Goal: Task Accomplishment & Management: Manage account settings

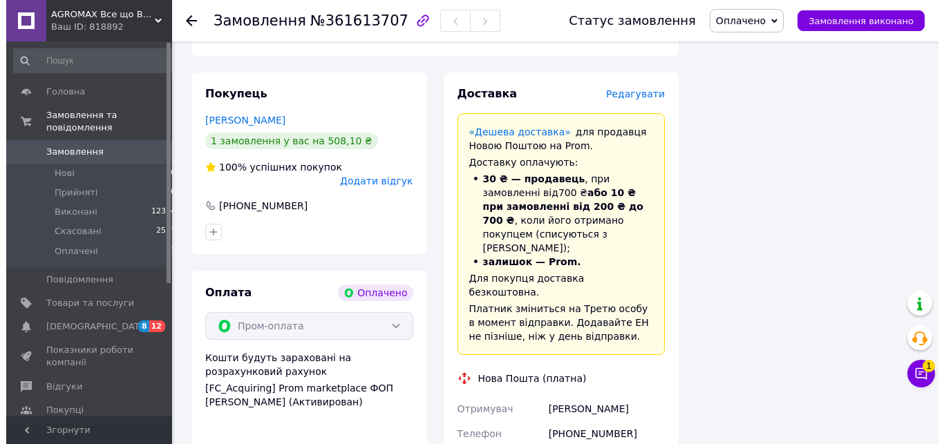
scroll to position [1238, 0]
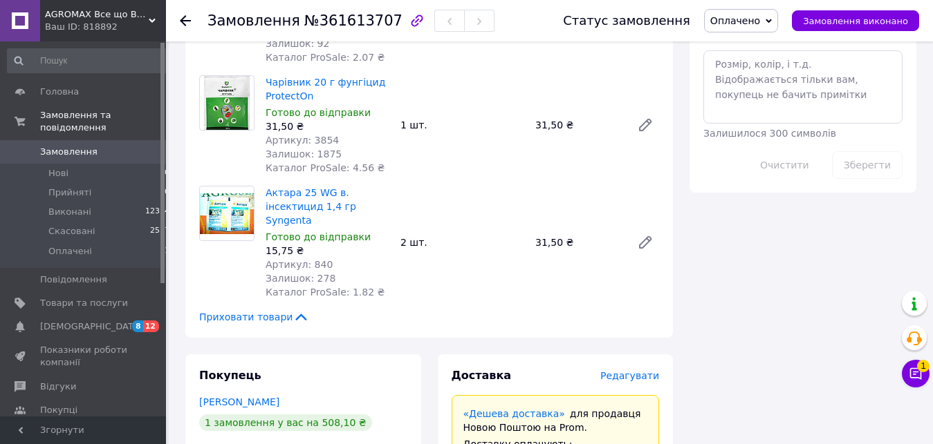
click at [657, 371] on span "Редагувати" at bounding box center [629, 376] width 59 height 11
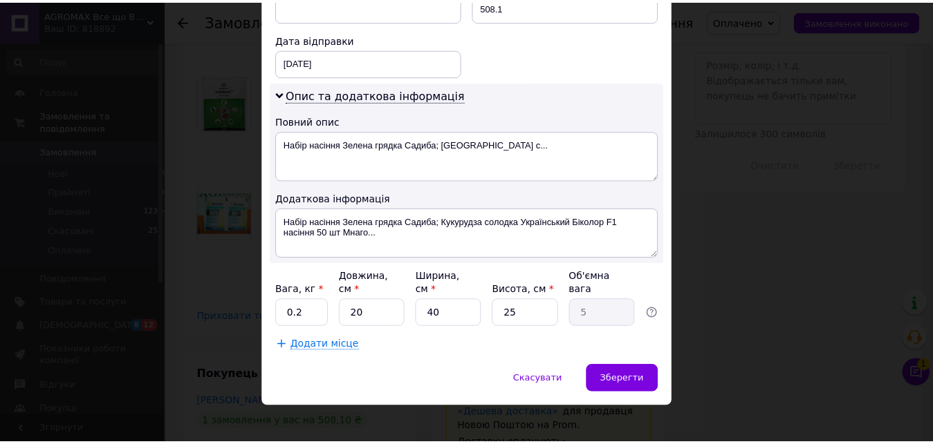
scroll to position [652, 0]
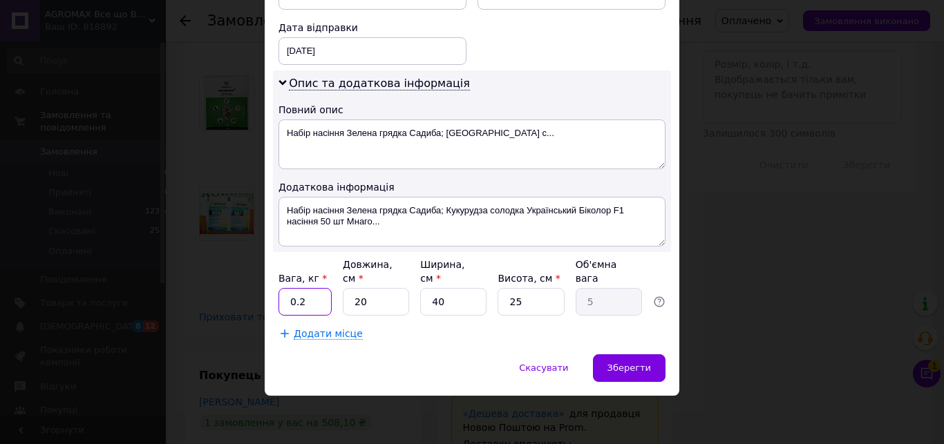
click at [294, 306] on input "0.2" at bounding box center [305, 302] width 53 height 28
type input "0.5"
drag, startPoint x: 342, startPoint y: 303, endPoint x: 328, endPoint y: 303, distance: 14.5
click at [343, 303] on input "20" at bounding box center [376, 302] width 66 height 28
type input "2"
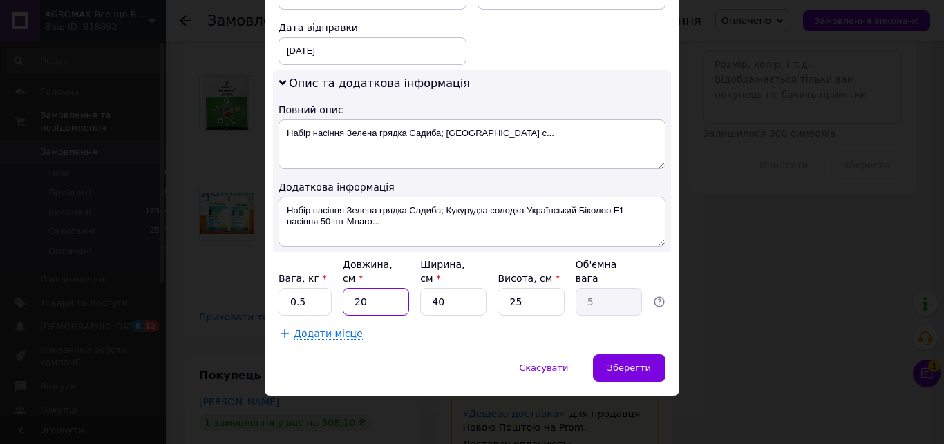
type input "0.5"
type input "2"
type input "0.1"
type input "20"
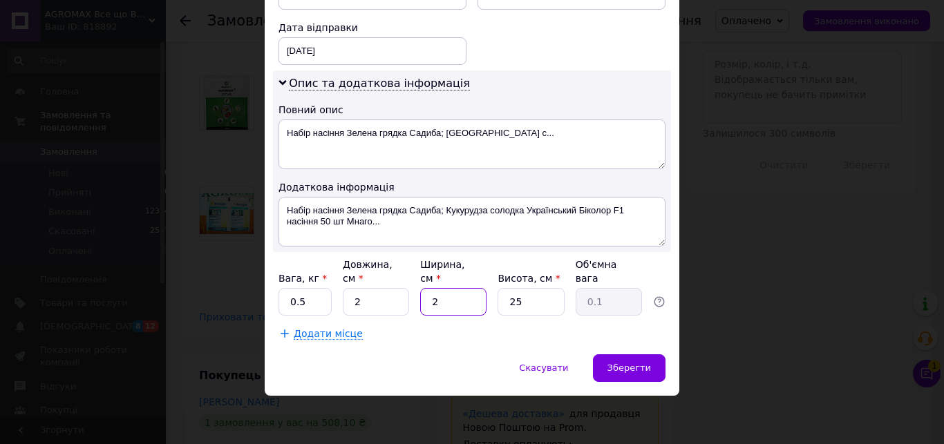
type input "0.25"
type input "20"
type input "2"
type input "0.1"
type input "2"
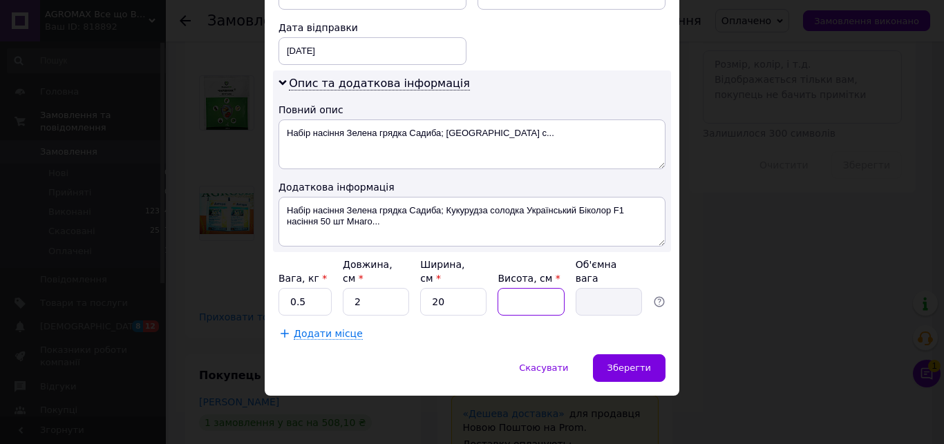
type input "5"
type input "0.1"
type input "5"
drag, startPoint x: 616, startPoint y: 368, endPoint x: 613, endPoint y: 356, distance: 12.1
click at [615, 368] on span "Зберегти" at bounding box center [630, 368] width 44 height 10
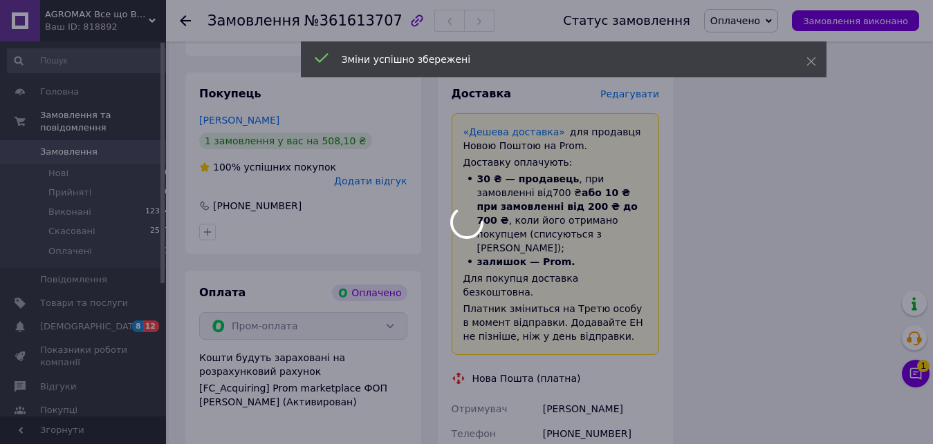
scroll to position [1873, 0]
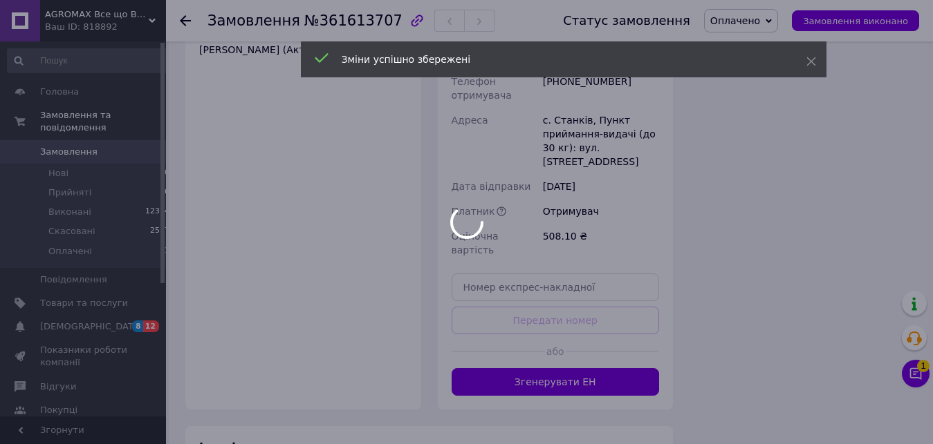
click at [559, 275] on div at bounding box center [466, 222] width 933 height 444
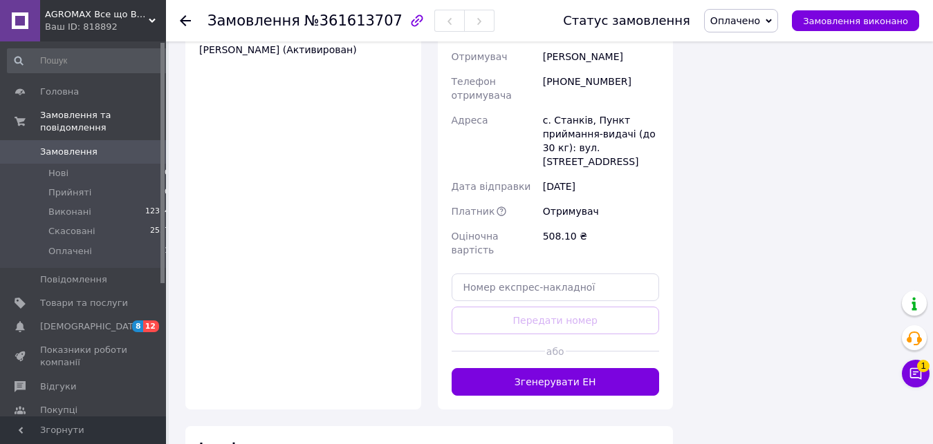
click at [559, 368] on button "Згенерувати ЕН" at bounding box center [555, 382] width 208 height 28
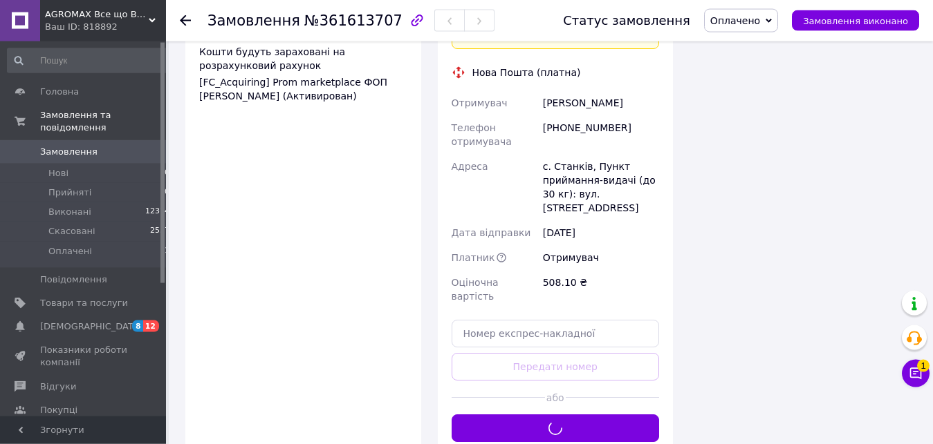
scroll to position [1802, 0]
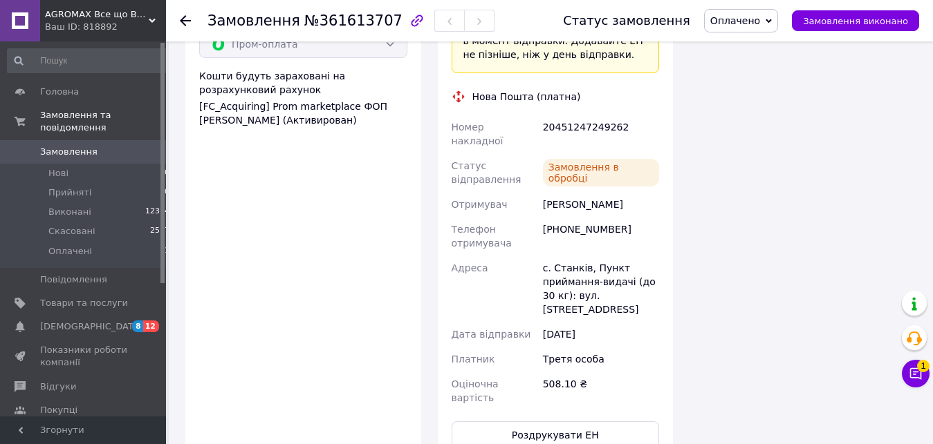
click at [567, 422] on button "Роздрукувати ЕН" at bounding box center [555, 436] width 208 height 28
click at [757, 28] on span "Оплачено" at bounding box center [741, 21] width 74 height 24
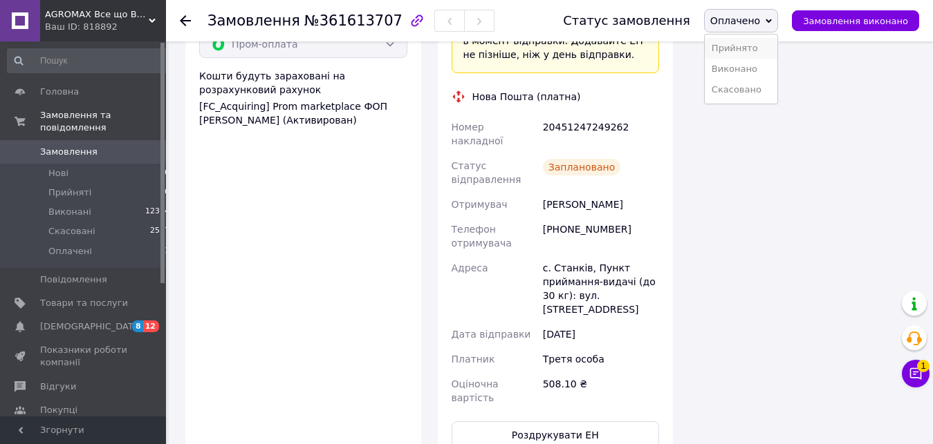
click at [759, 47] on li "Прийнято" at bounding box center [740, 48] width 73 height 21
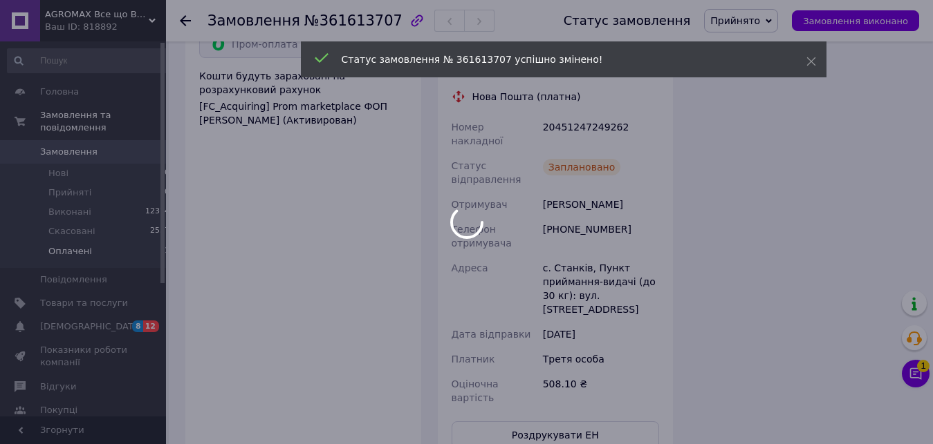
click at [103, 243] on li "Оплачені 1" at bounding box center [89, 255] width 178 height 26
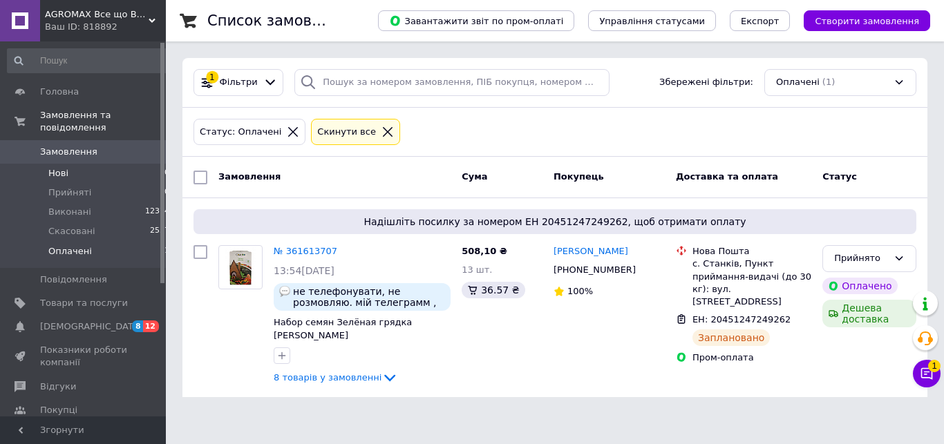
click at [62, 167] on span "Нові" at bounding box center [58, 173] width 20 height 12
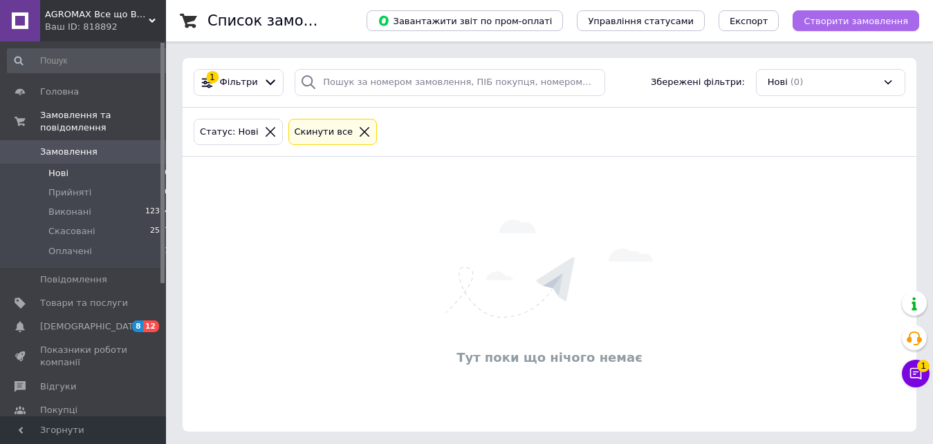
click at [816, 24] on button "Створити замовлення" at bounding box center [855, 20] width 127 height 21
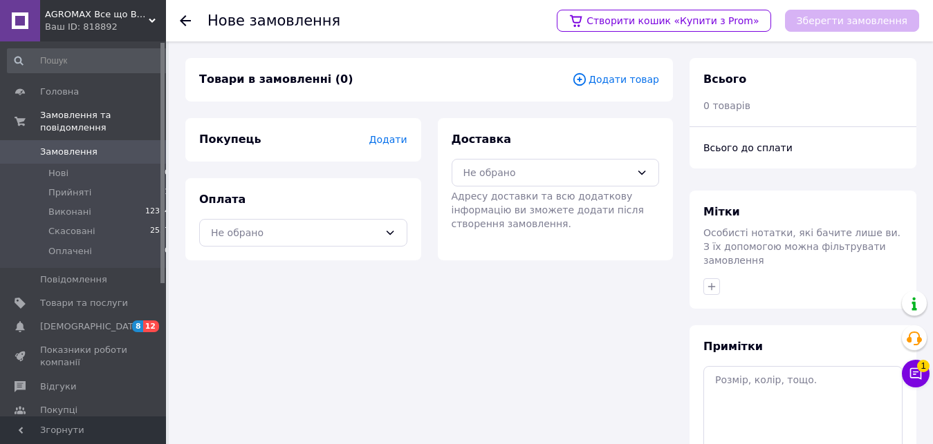
click at [637, 73] on span "Додати товар" at bounding box center [615, 79] width 87 height 15
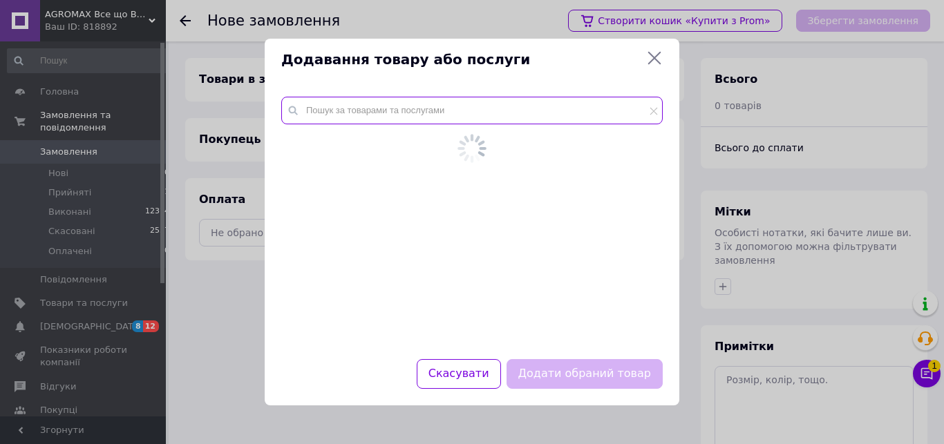
click at [456, 117] on input "text" at bounding box center [472, 111] width 382 height 28
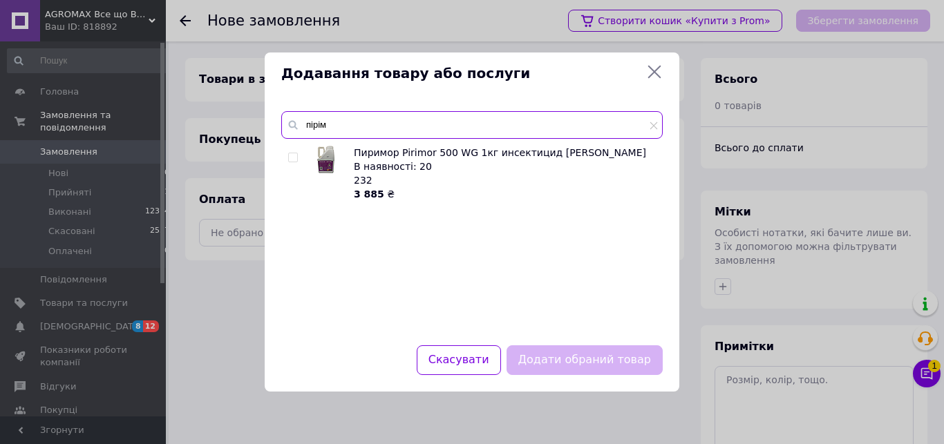
type input "пірім"
click at [293, 160] on input "checkbox" at bounding box center [292, 157] width 9 height 9
checkbox input "true"
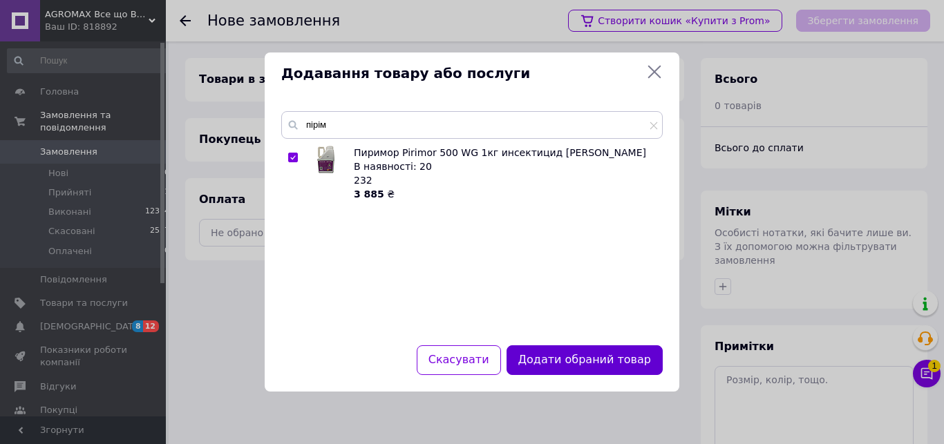
click at [626, 368] on button "Додати обраний товар" at bounding box center [585, 361] width 156 height 30
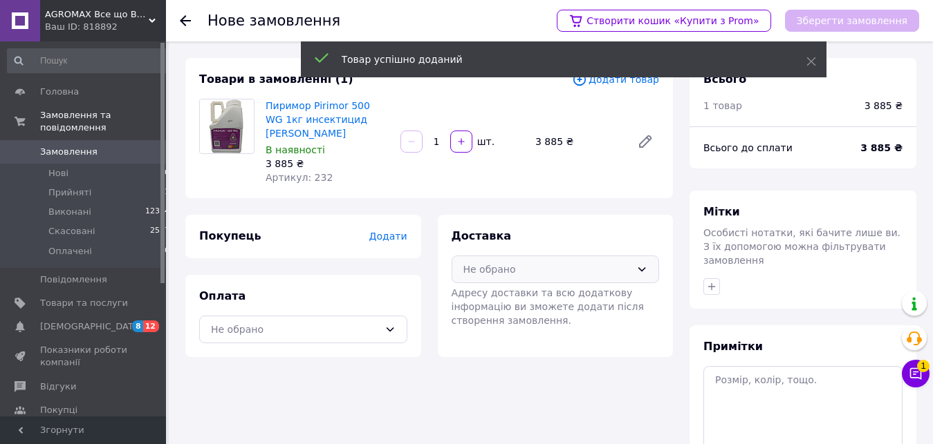
click at [521, 262] on div "Не обрано" at bounding box center [547, 269] width 168 height 15
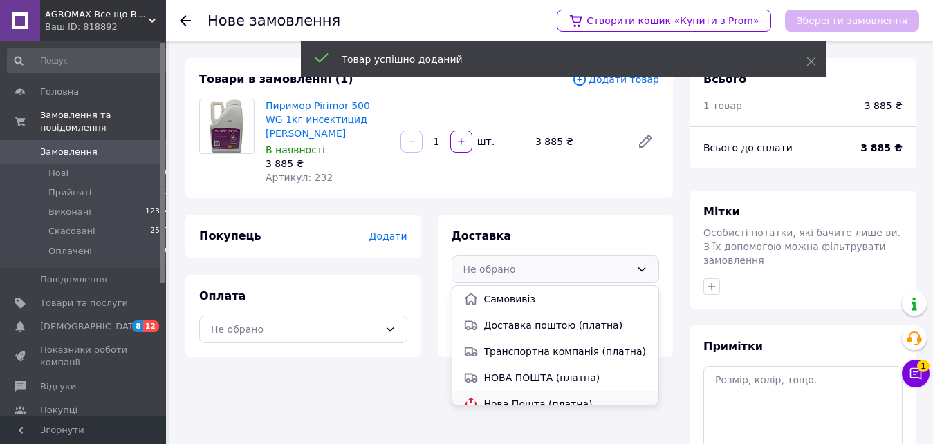
click at [500, 391] on div "Нова Пошта (платна)" at bounding box center [555, 404] width 207 height 26
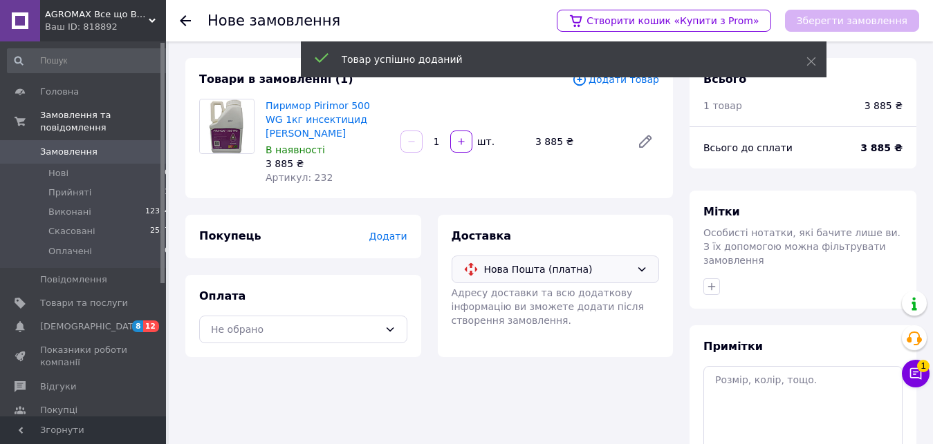
click at [393, 231] on span "Додати" at bounding box center [387, 236] width 38 height 11
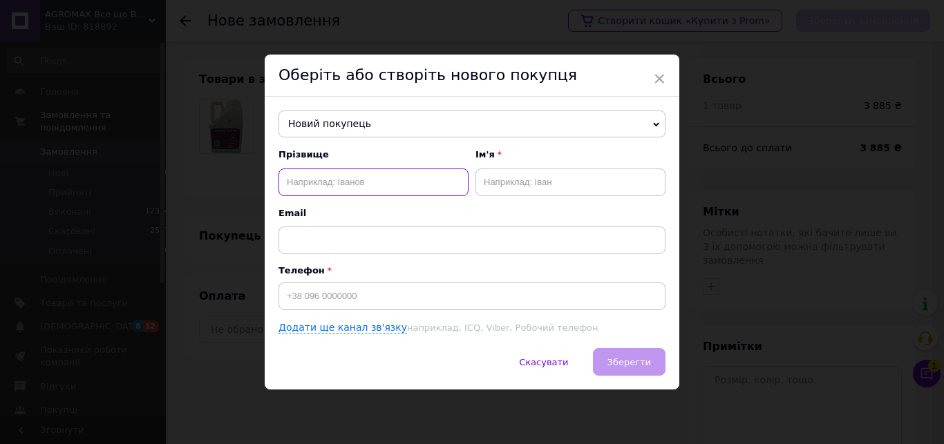
click at [364, 187] on input "text" at bounding box center [374, 183] width 190 height 28
type input "[PERSON_NAME]"
click at [325, 279] on div "Телефон" at bounding box center [472, 287] width 387 height 45
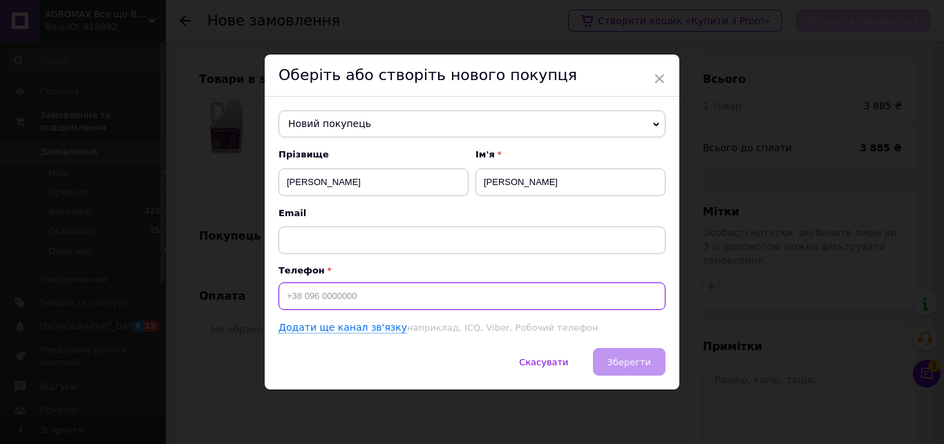
click at [330, 293] on input at bounding box center [472, 297] width 387 height 28
type input "[PHONE_NUMBER]"
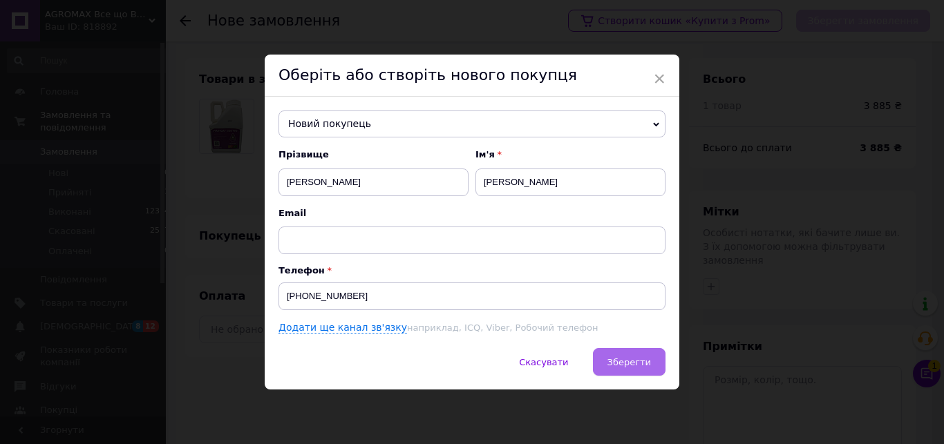
click at [634, 370] on button "Зберегти" at bounding box center [629, 362] width 73 height 28
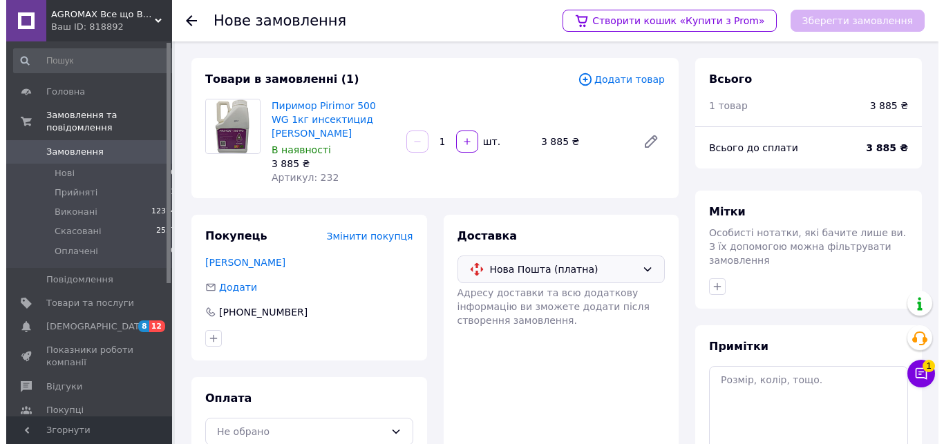
scroll to position [137, 0]
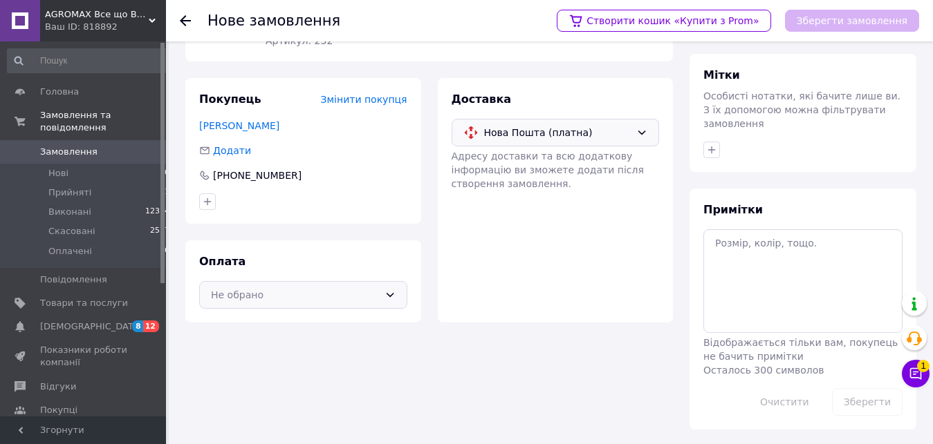
click at [357, 291] on div "Не обрано" at bounding box center [303, 295] width 208 height 28
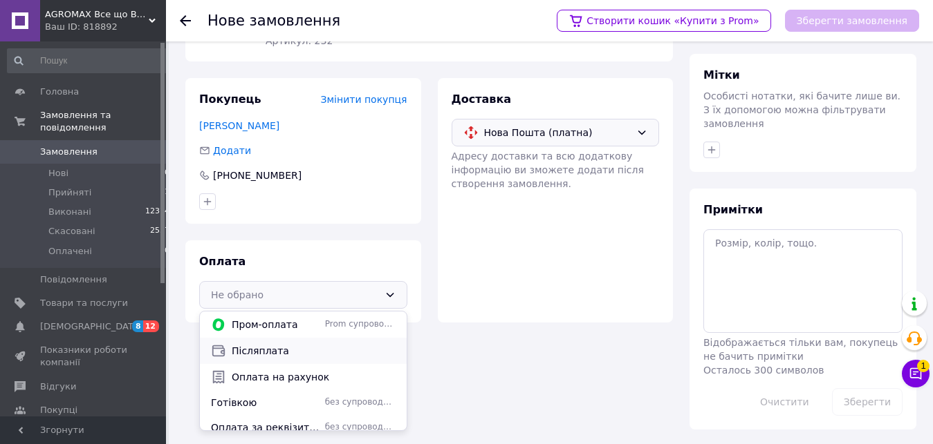
click at [280, 344] on span "Післяплата" at bounding box center [314, 351] width 164 height 14
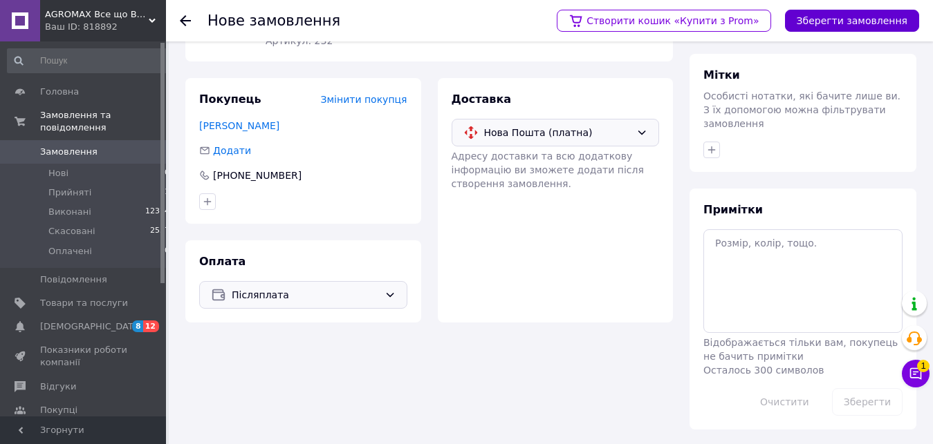
click at [877, 16] on button "Зберегти замовлення" at bounding box center [852, 21] width 134 height 22
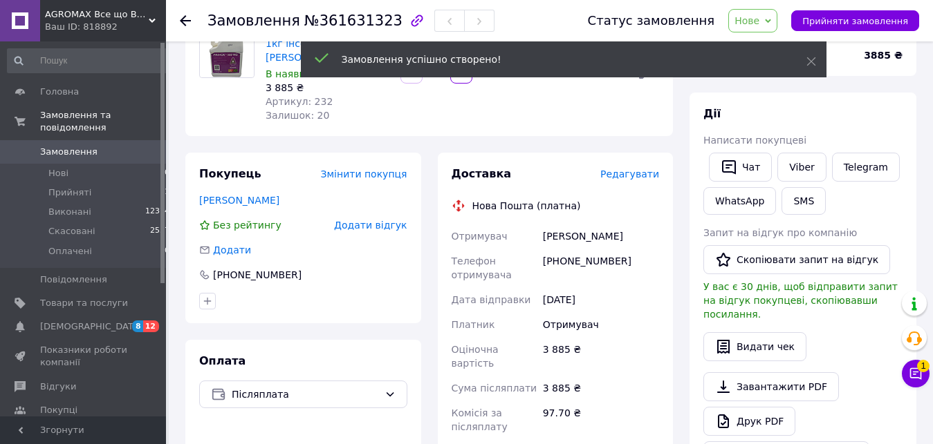
click at [622, 169] on span "Редагувати" at bounding box center [629, 174] width 59 height 11
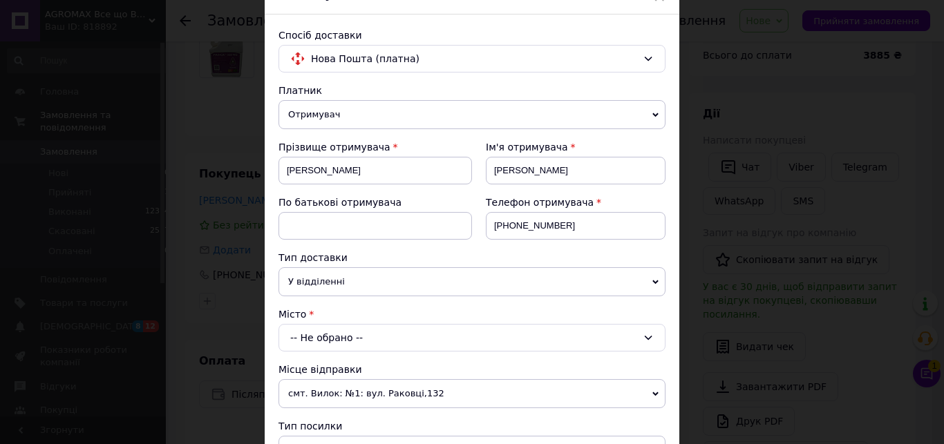
scroll to position [158, 0]
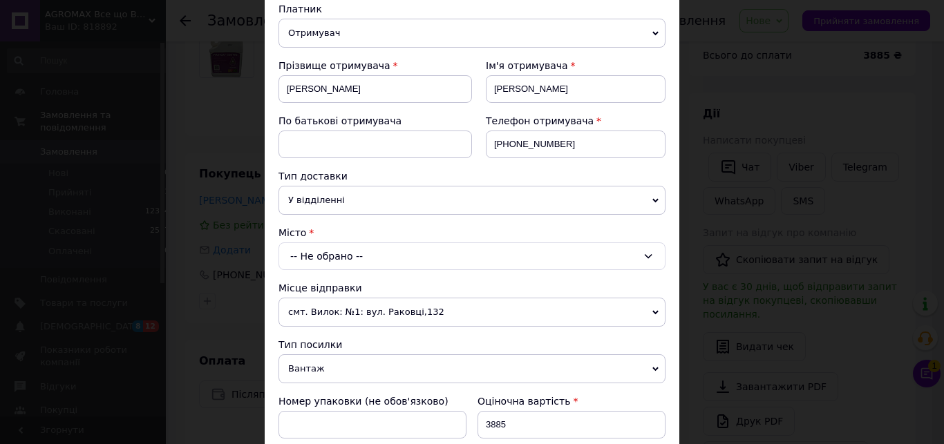
click at [341, 261] on div "-- Не обрано --" at bounding box center [472, 257] width 387 height 28
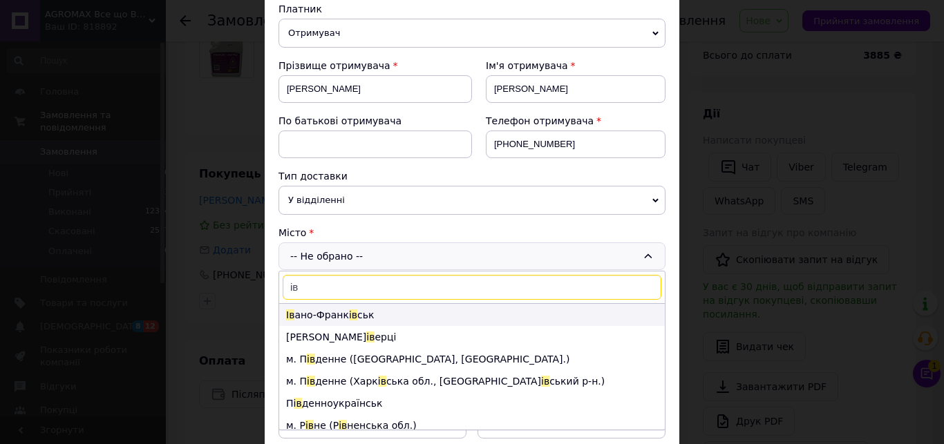
type input "ів"
click at [320, 315] on li "Ів [PERSON_NAME] ів ськ" at bounding box center [472, 315] width 386 height 22
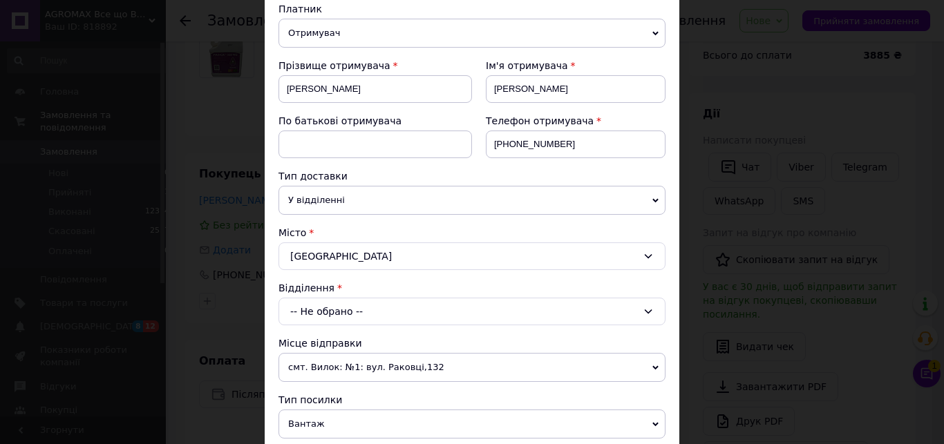
click at [317, 313] on div "-- Не обрано --" at bounding box center [472, 312] width 387 height 28
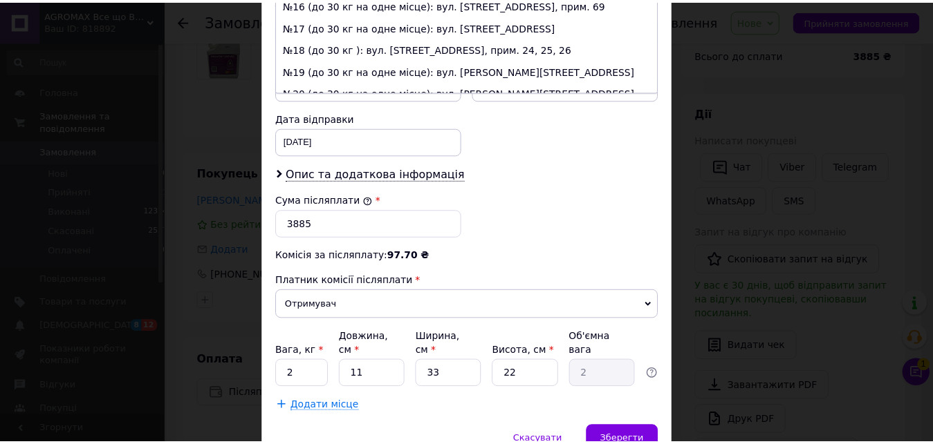
scroll to position [315, 0]
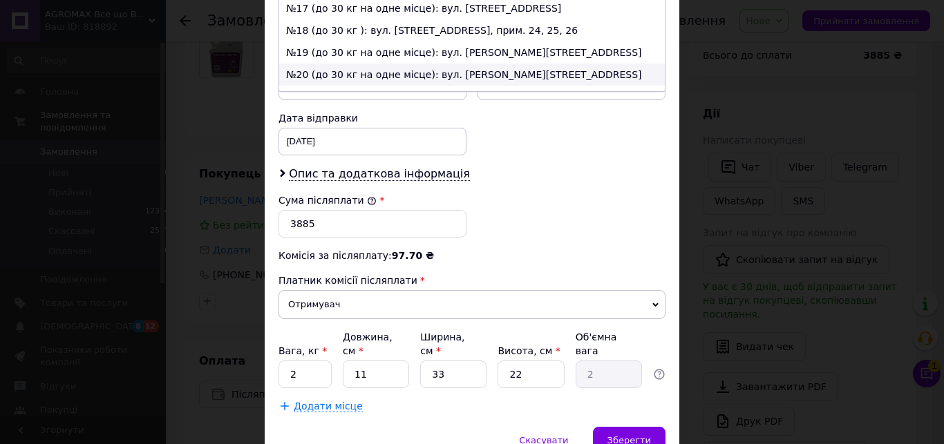
click at [333, 64] on li "№20 (до 30 кг на одне місце): вул. [PERSON_NAME][STREET_ADDRESS]" at bounding box center [472, 75] width 386 height 22
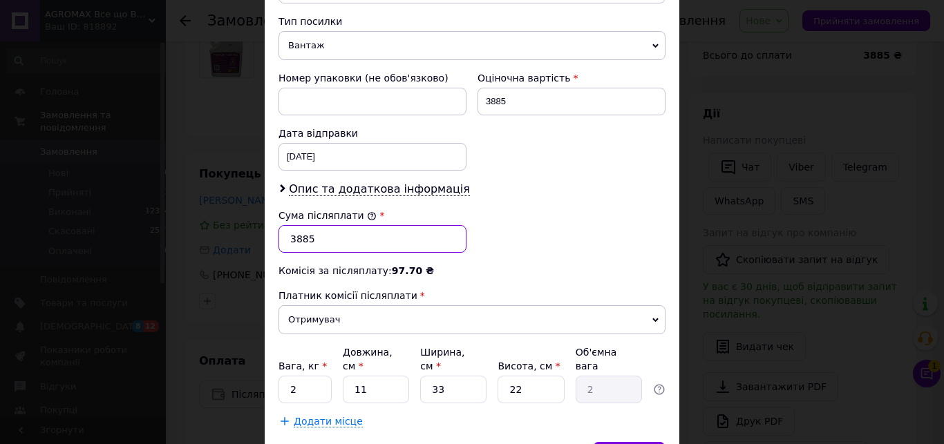
drag, startPoint x: 304, startPoint y: 232, endPoint x: 276, endPoint y: 231, distance: 28.4
click at [279, 231] on input "3885" at bounding box center [373, 239] width 188 height 28
type input "3700"
click at [279, 376] on input "2" at bounding box center [305, 390] width 53 height 28
type input "1"
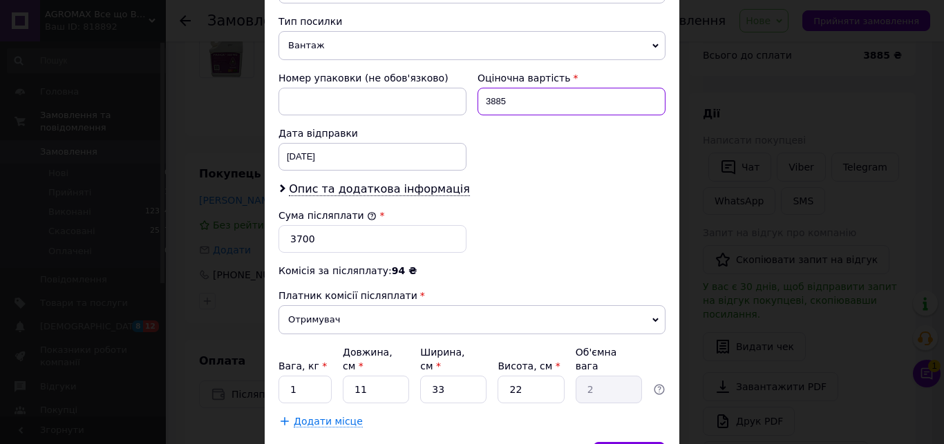
drag, startPoint x: 502, startPoint y: 80, endPoint x: 375, endPoint y: 83, distance: 127.2
click at [478, 88] on input "3885" at bounding box center [572, 102] width 188 height 28
type input "3700"
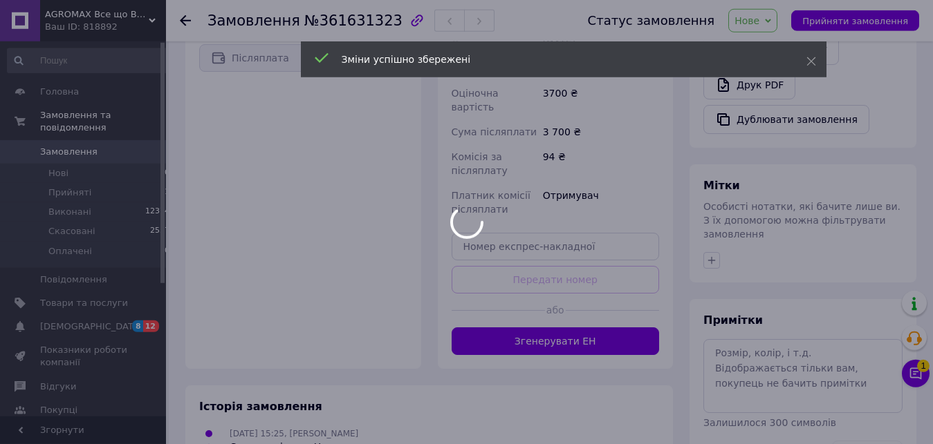
scroll to position [500, 0]
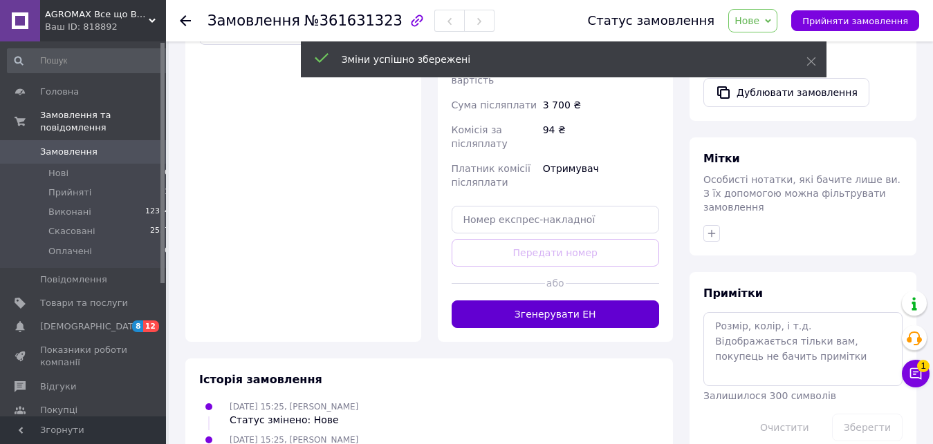
click at [559, 301] on button "Згенерувати ЕН" at bounding box center [555, 315] width 208 height 28
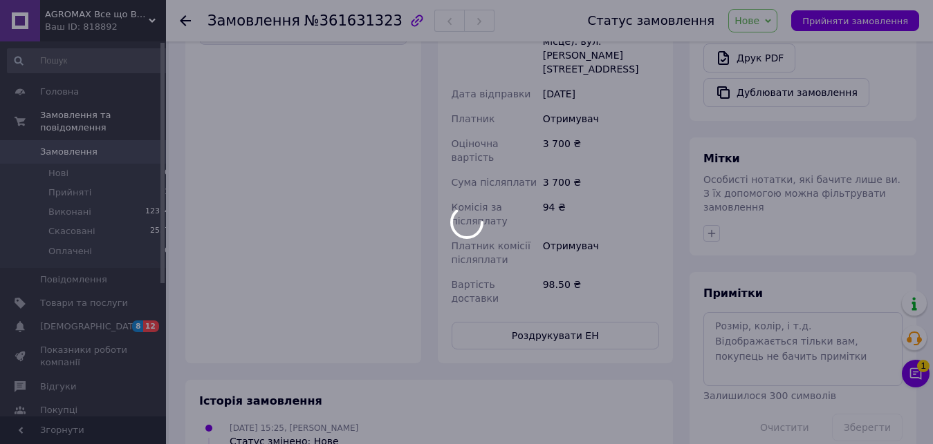
click at [559, 256] on div at bounding box center [466, 222] width 933 height 444
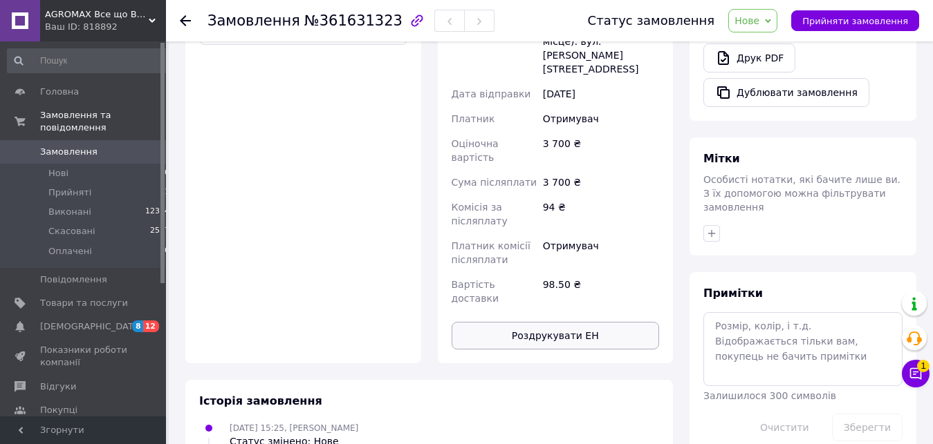
click at [559, 322] on button "Роздрукувати ЕН" at bounding box center [555, 336] width 208 height 28
drag, startPoint x: 769, startPoint y: 17, endPoint x: 777, endPoint y: 54, distance: 37.6
click at [759, 20] on span "Нове" at bounding box center [746, 20] width 25 height 11
drag, startPoint x: 778, startPoint y: 54, endPoint x: 771, endPoint y: 40, distance: 15.2
click at [773, 41] on li "Прийнято" at bounding box center [761, 48] width 64 height 21
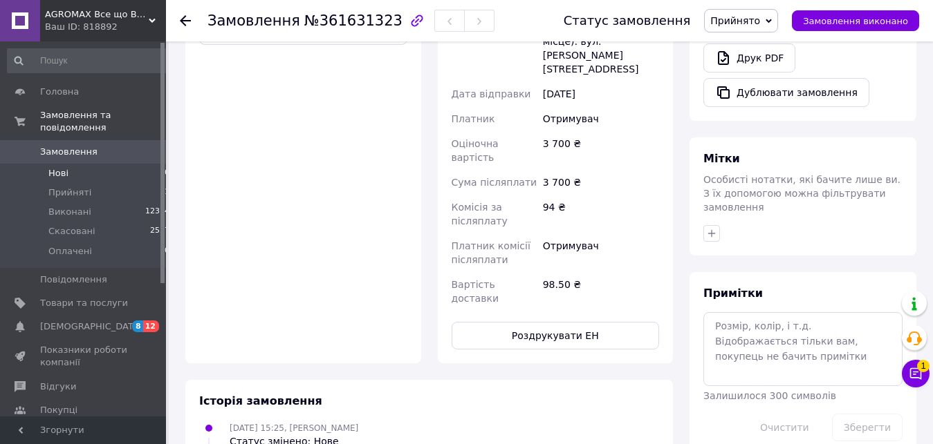
click at [94, 164] on li "Нові 0" at bounding box center [89, 173] width 178 height 19
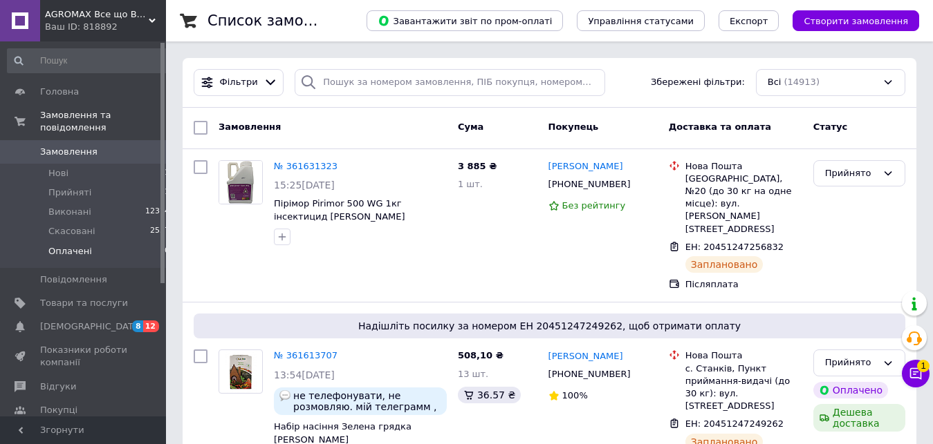
click at [86, 243] on li "Оплачені 0" at bounding box center [89, 255] width 178 height 26
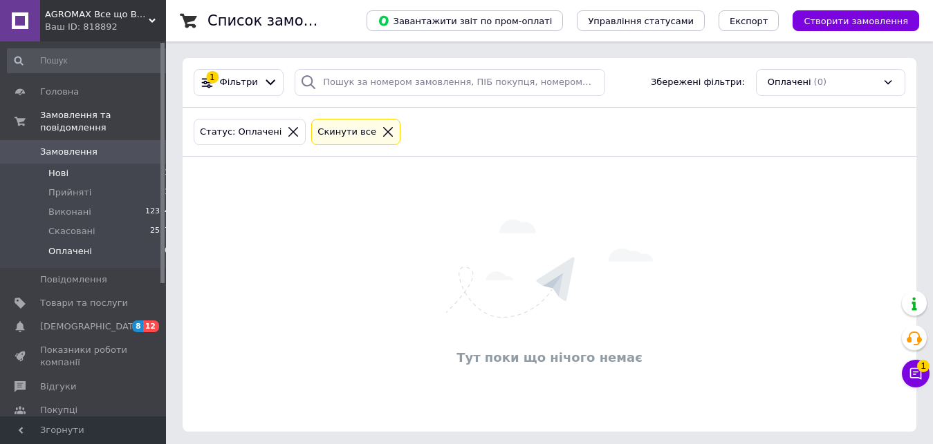
click at [102, 165] on li "Нові 1" at bounding box center [89, 173] width 178 height 19
click at [120, 242] on li "Оплачені 0" at bounding box center [89, 255] width 178 height 26
click at [118, 164] on li "Нові 1" at bounding box center [89, 173] width 178 height 19
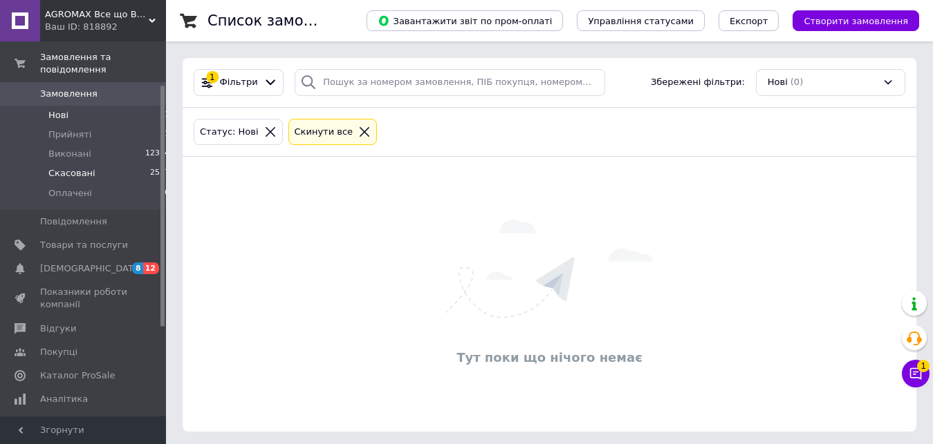
scroll to position [71, 0]
